Goal: Transaction & Acquisition: Purchase product/service

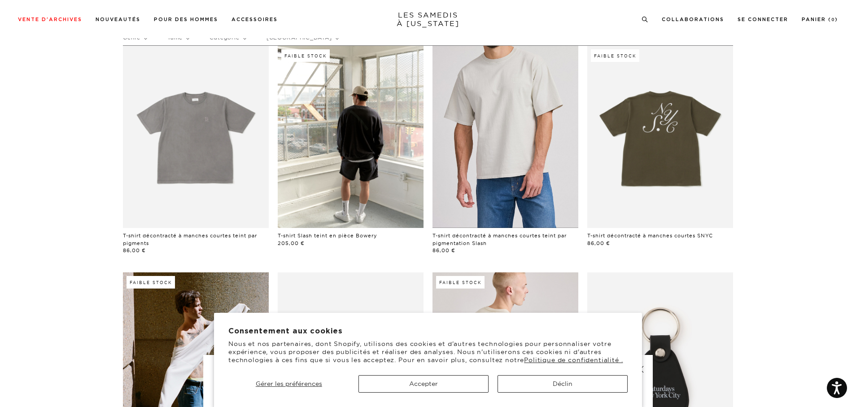
scroll to position [64, 0]
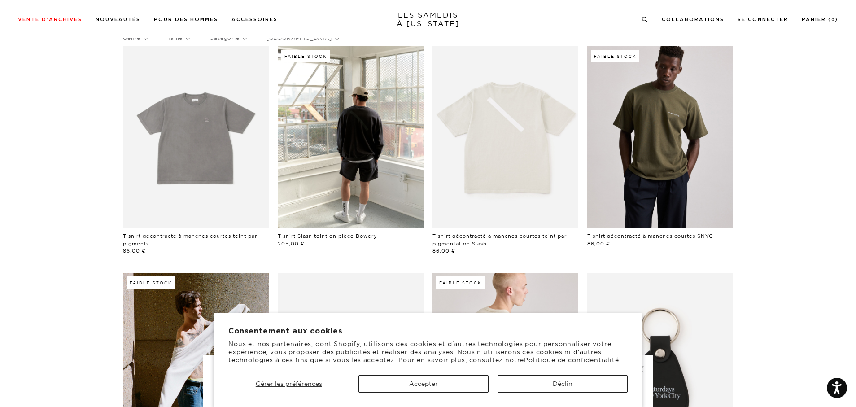
click at [669, 130] on link at bounding box center [660, 137] width 146 height 182
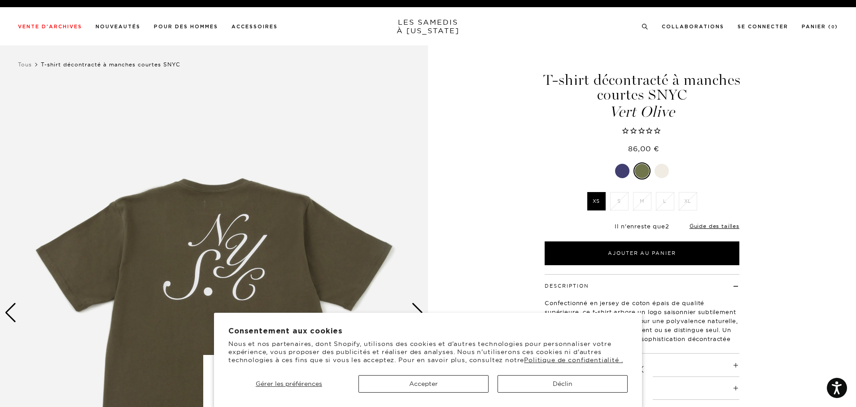
click at [462, 384] on button "Accepter" at bounding box center [424, 384] width 130 height 18
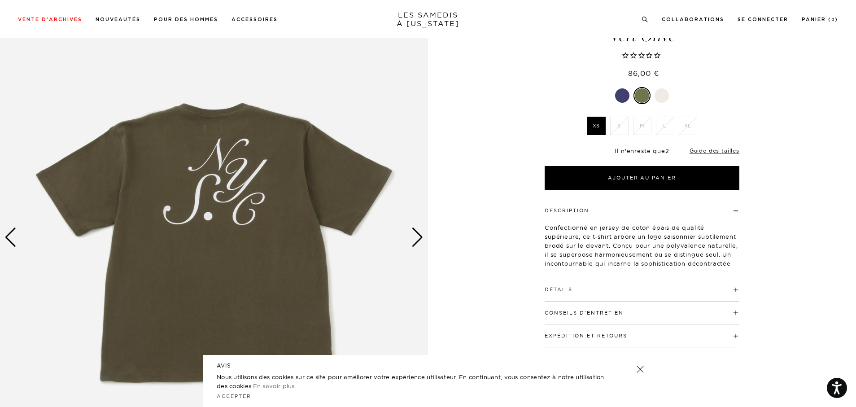
scroll to position [73, 0]
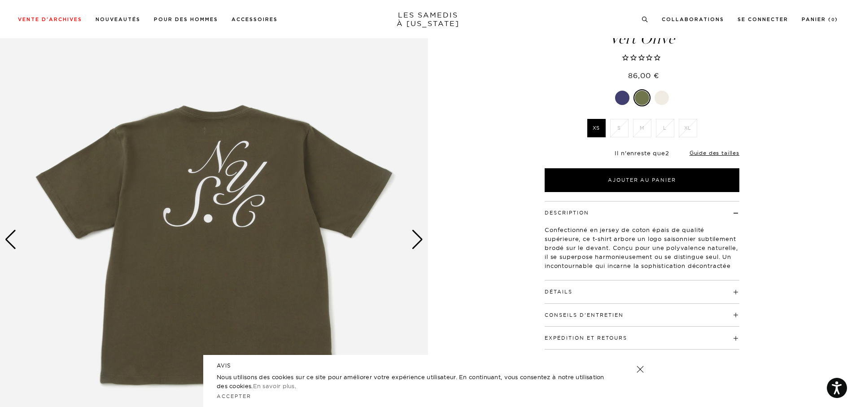
click at [417, 238] on div "Diapositive suivante" at bounding box center [418, 240] width 12 height 20
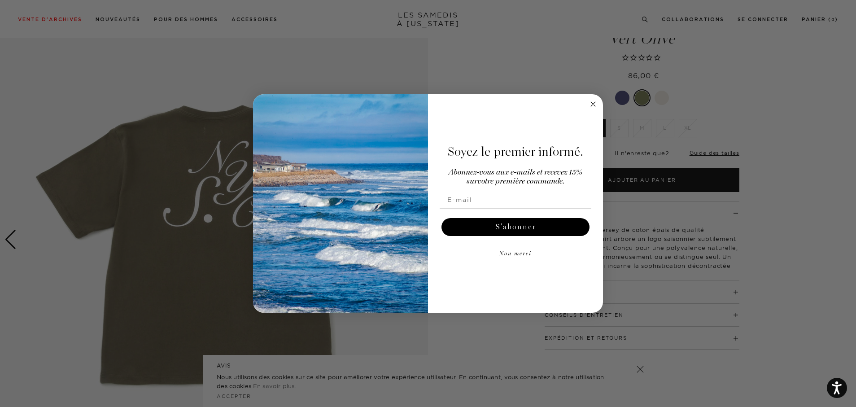
click at [413, 256] on img "Formulaire POPUP" at bounding box center [340, 203] width 175 height 219
click at [594, 105] on circle "Fermer la boîte de dialogue" at bounding box center [593, 104] width 10 height 10
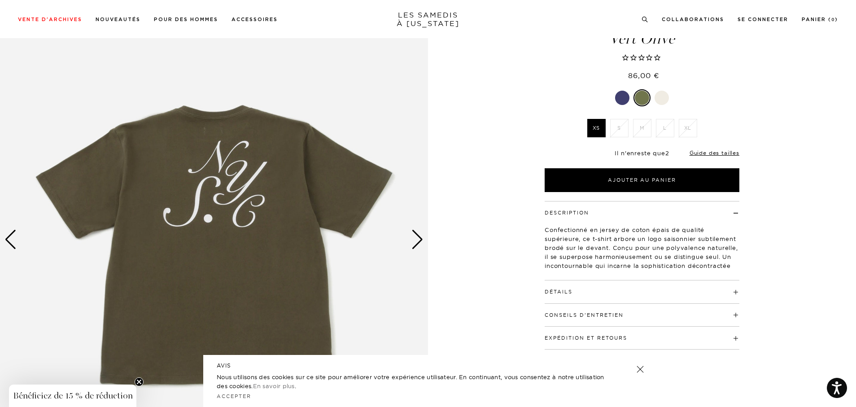
click at [416, 245] on div "Diapositive suivante" at bounding box center [418, 240] width 12 height 20
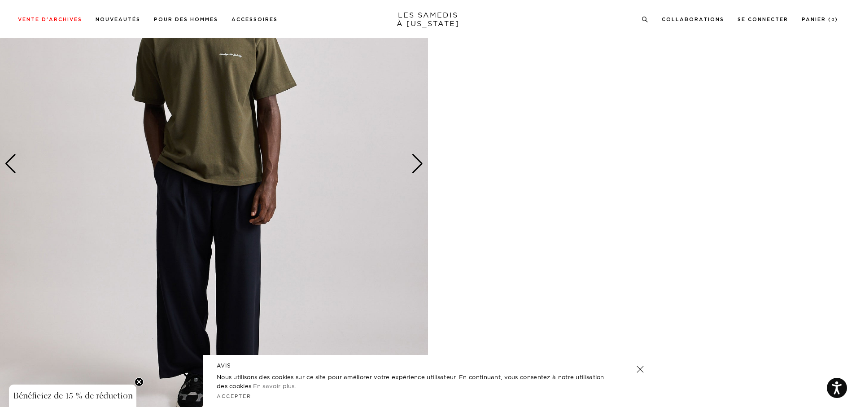
scroll to position [1217, 0]
click at [421, 168] on div "Diapositive suivante" at bounding box center [418, 167] width 12 height 20
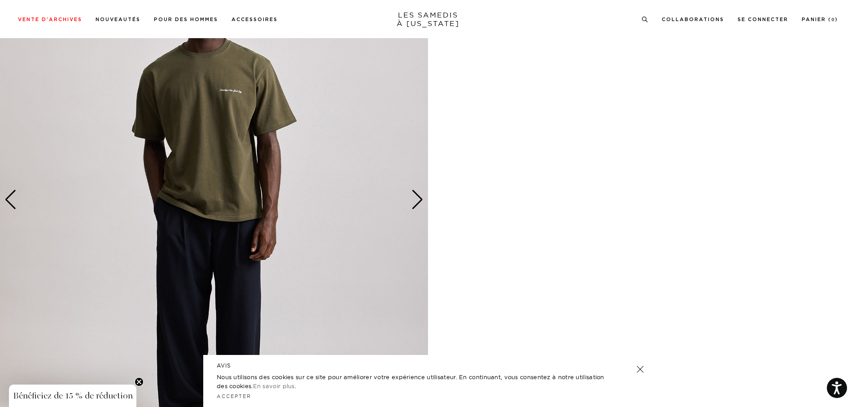
scroll to position [1191, 0]
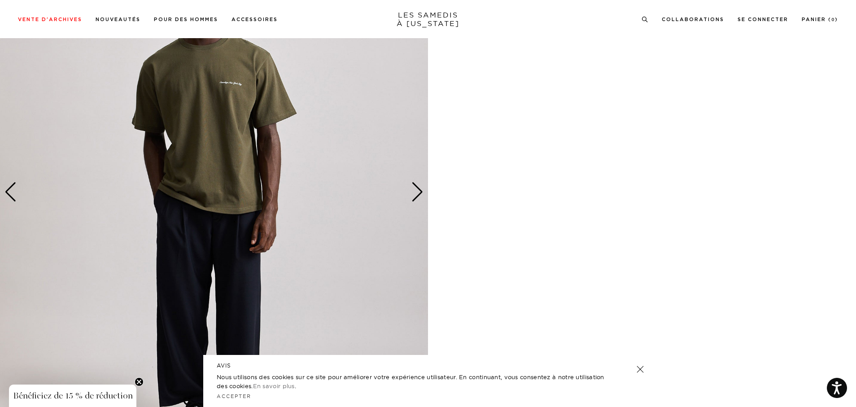
click at [420, 194] on div "Diapositive suivante" at bounding box center [418, 192] width 12 height 20
click at [420, 197] on div "Diapositive suivante" at bounding box center [418, 192] width 12 height 20
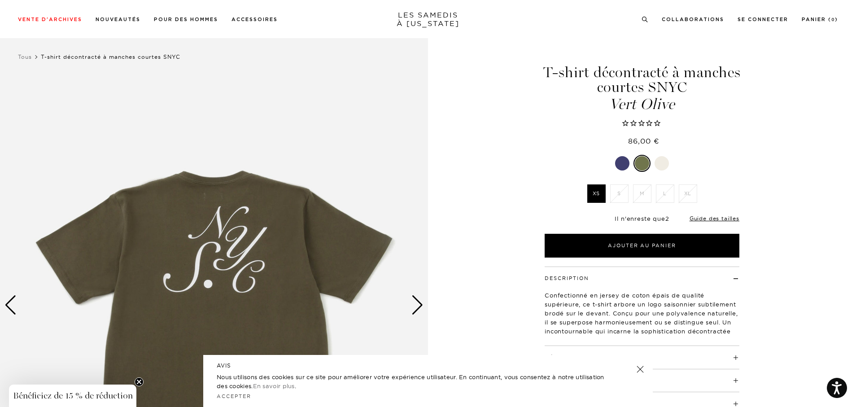
scroll to position [8, 0]
click at [428, 264] on img at bounding box center [642, 304] width 428 height 535
click at [139, 381] on circle "Fermer le teaser" at bounding box center [139, 382] width 9 height 9
click at [641, 369] on link at bounding box center [640, 369] width 13 height 13
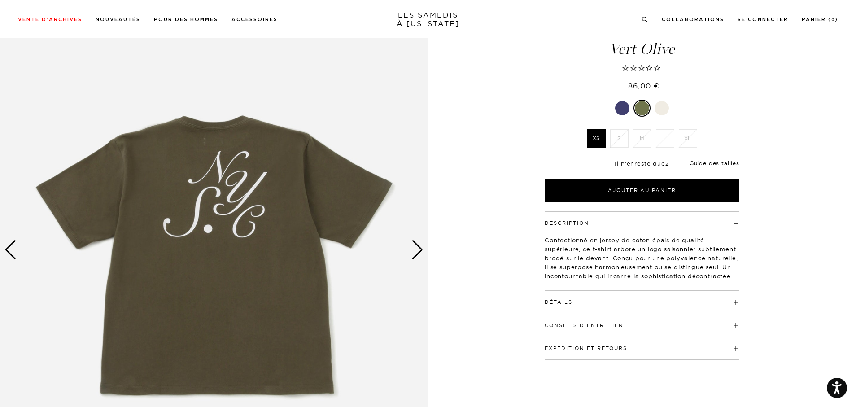
scroll to position [66, 0]
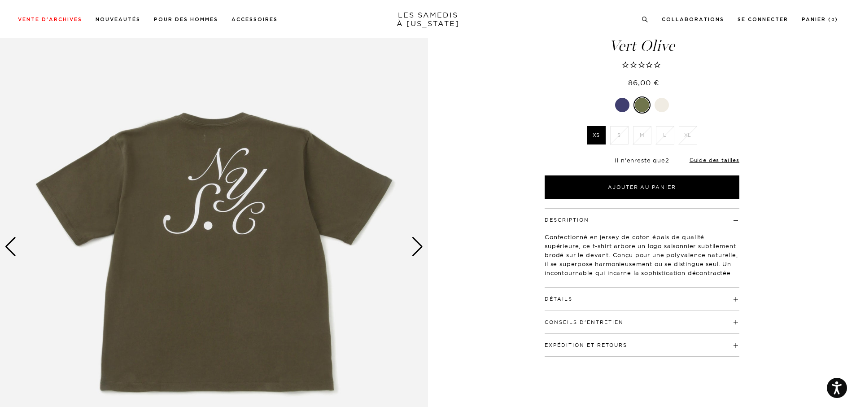
click at [428, 239] on img at bounding box center [642, 246] width 428 height 535
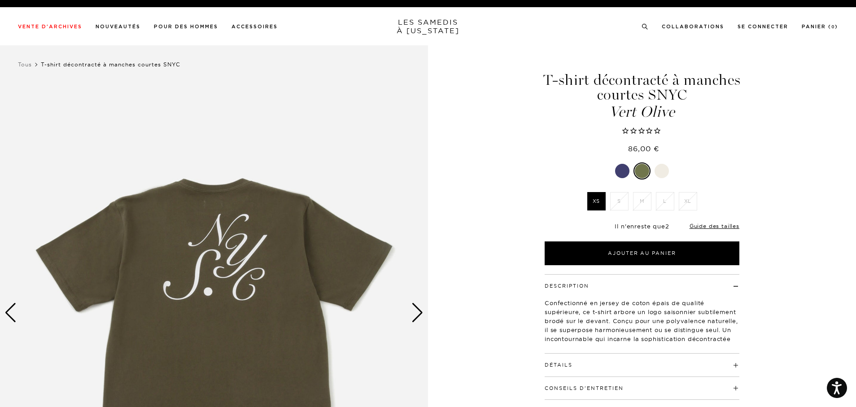
scroll to position [2, 0]
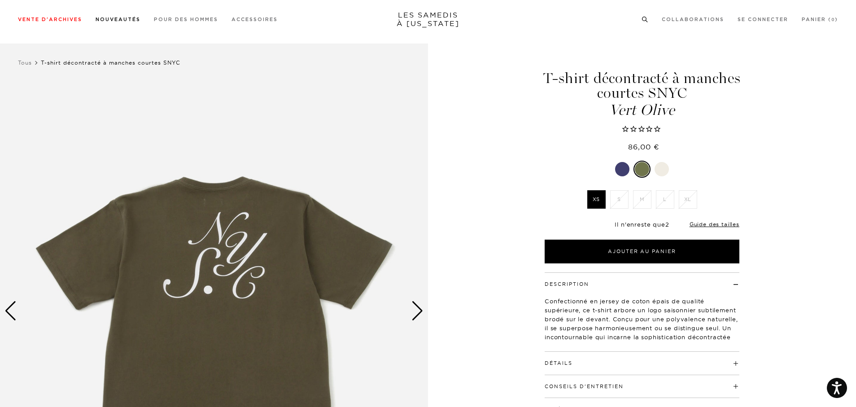
click at [127, 21] on font "Nouveautés" at bounding box center [118, 19] width 45 height 5
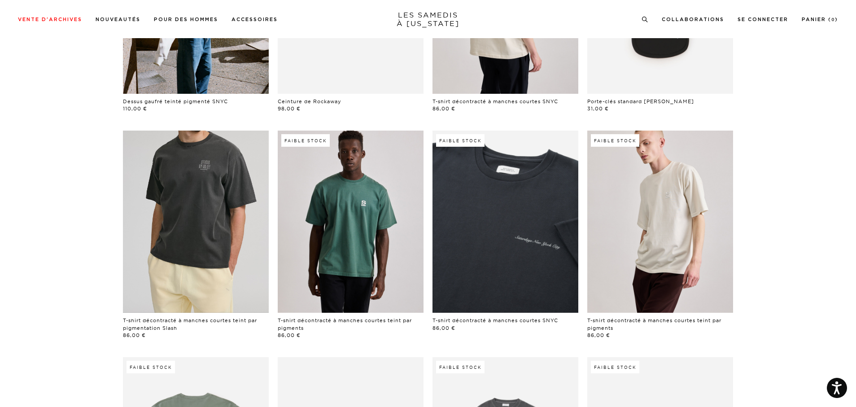
scroll to position [424, 0]
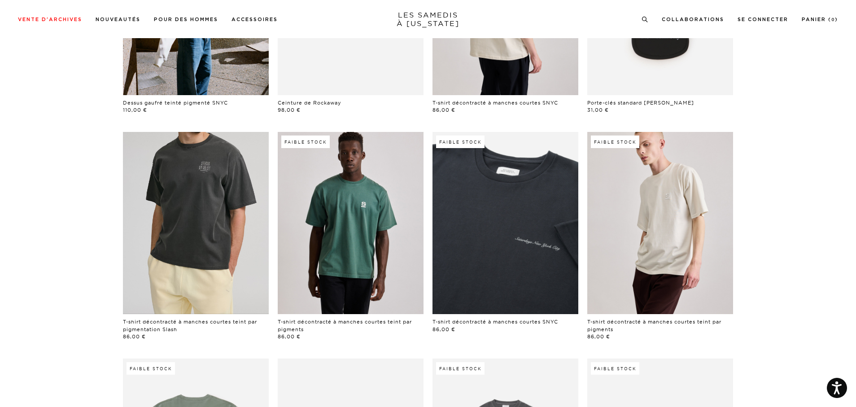
click at [204, 171] on link at bounding box center [196, 223] width 146 height 182
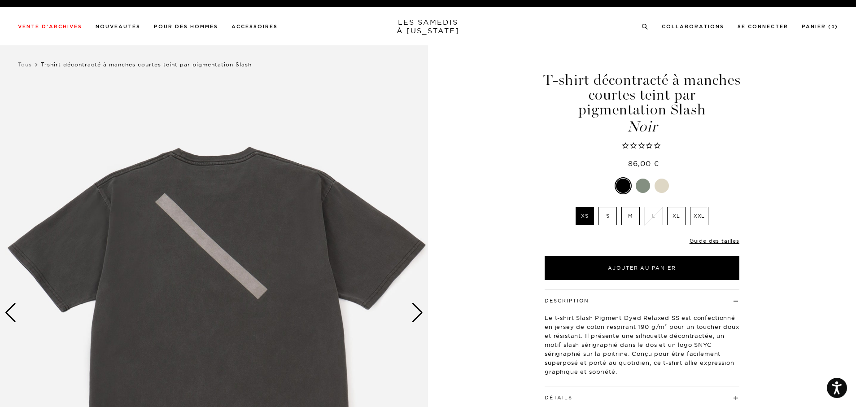
click at [419, 315] on div "Diapositive suivante" at bounding box center [418, 313] width 12 height 20
